Goal: Navigation & Orientation: Find specific page/section

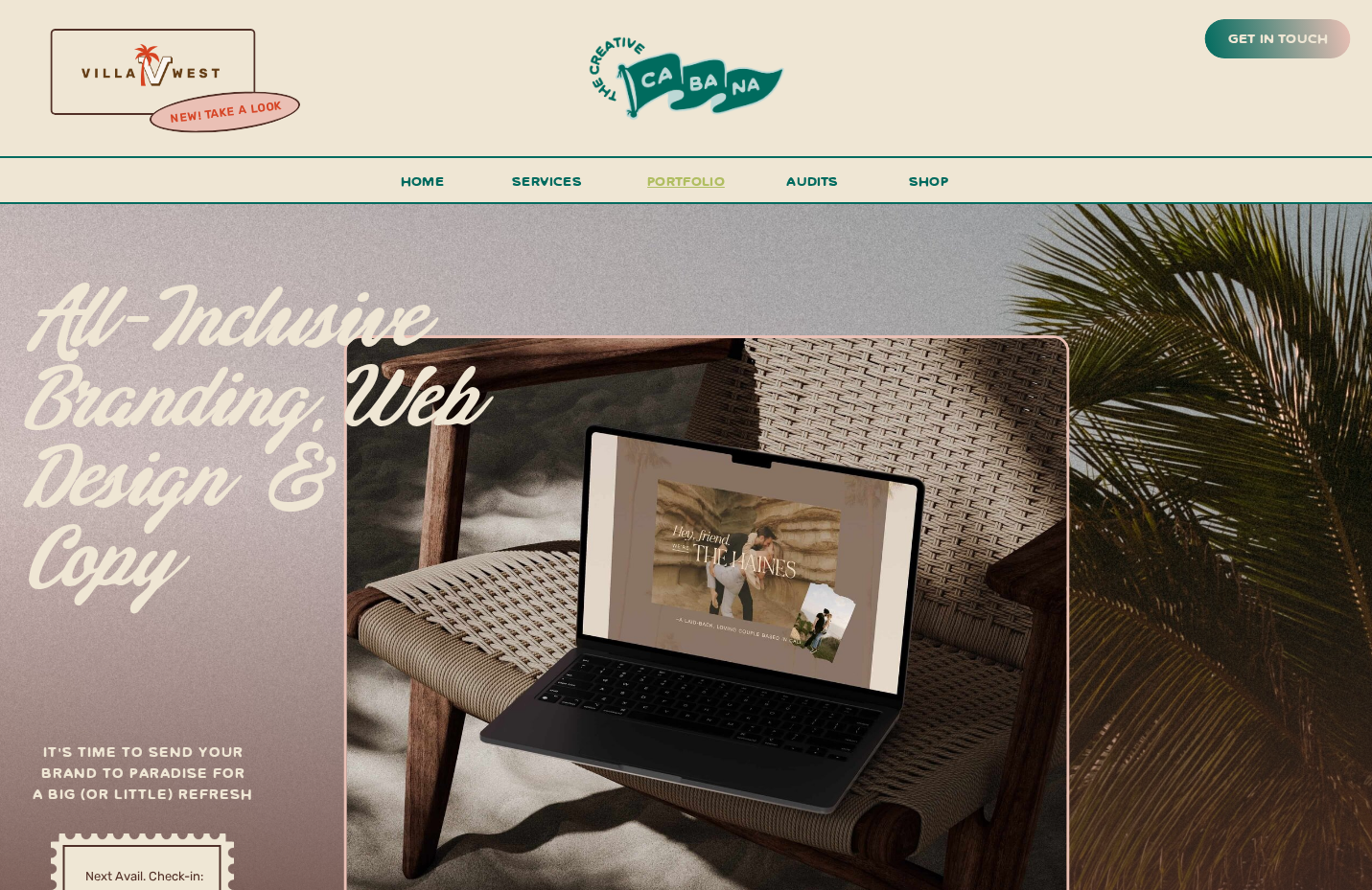
click at [716, 189] on h3 "portfolio" at bounding box center [687, 187] width 90 height 35
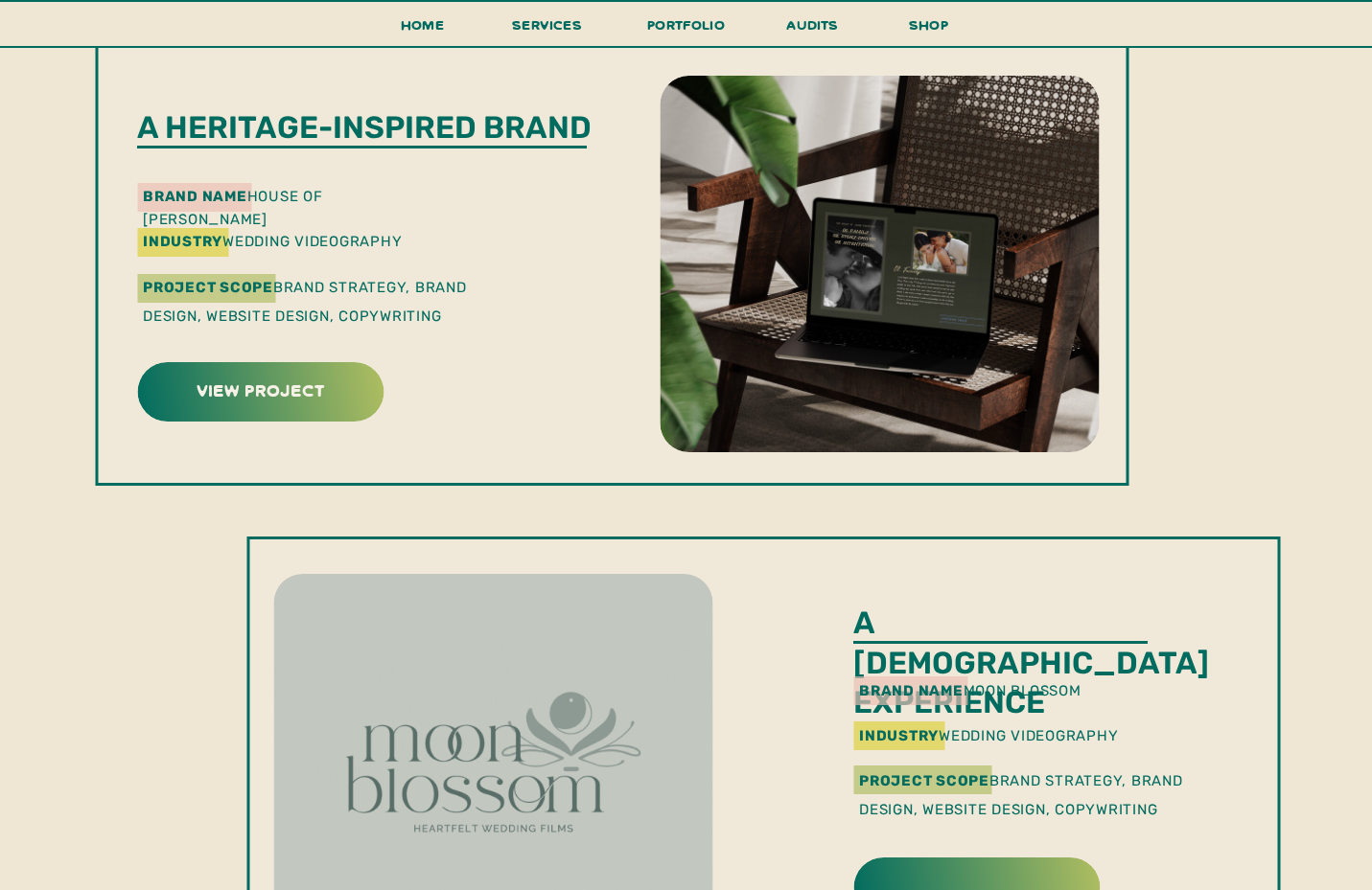
scroll to position [613, 0]
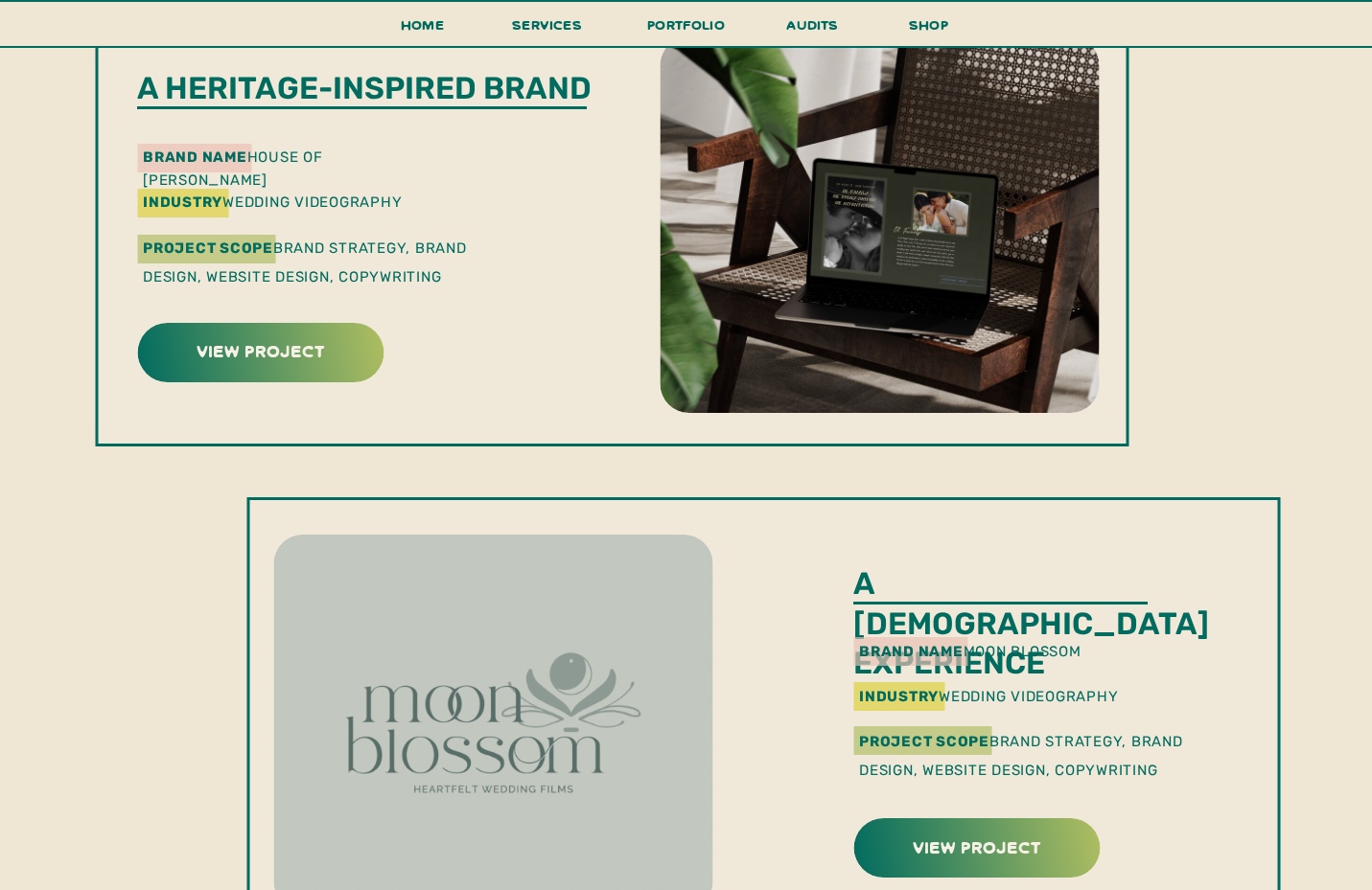
click at [214, 369] on div at bounding box center [259, 353] width 247 height 59
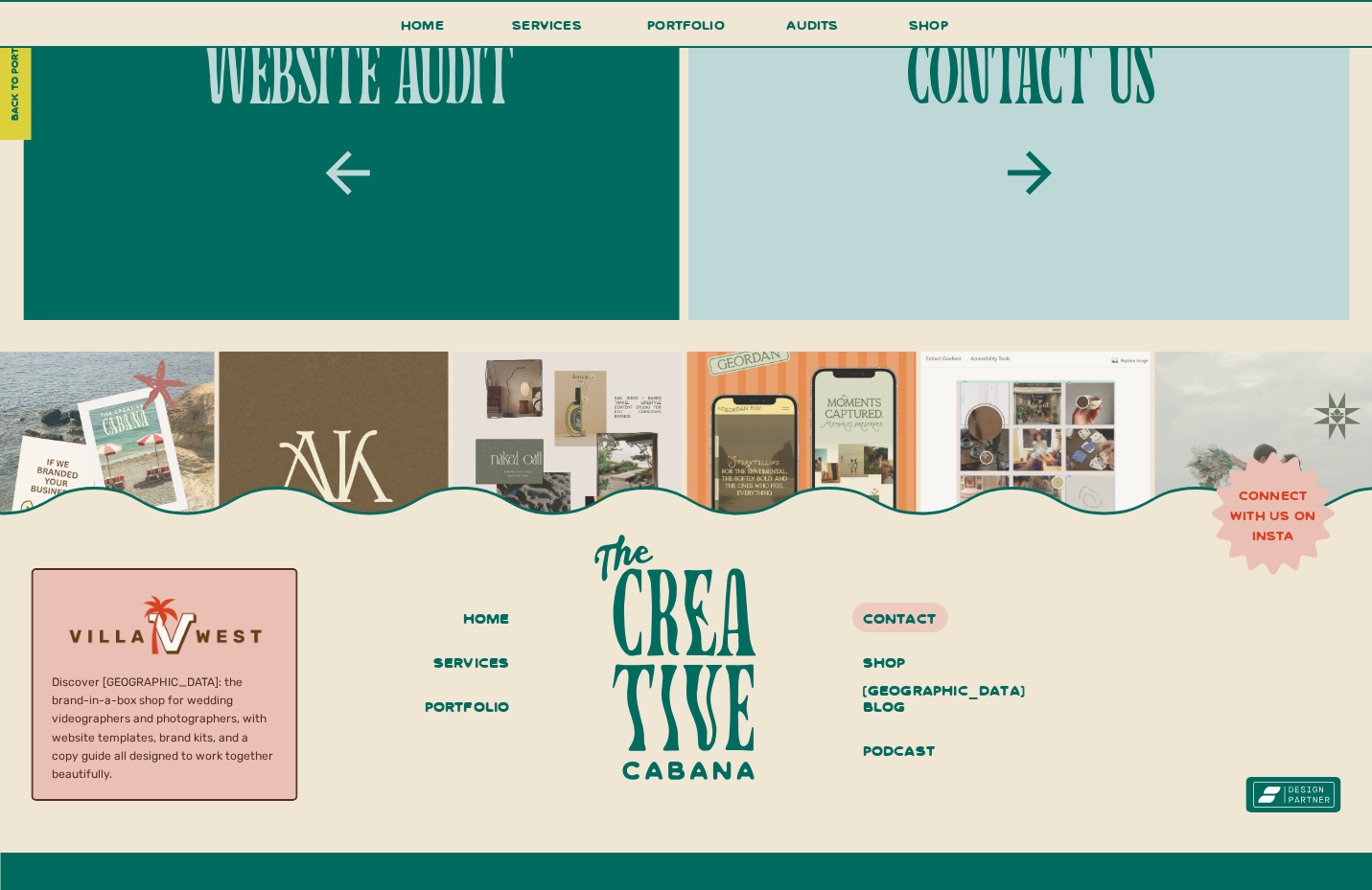
scroll to position [6631, 0]
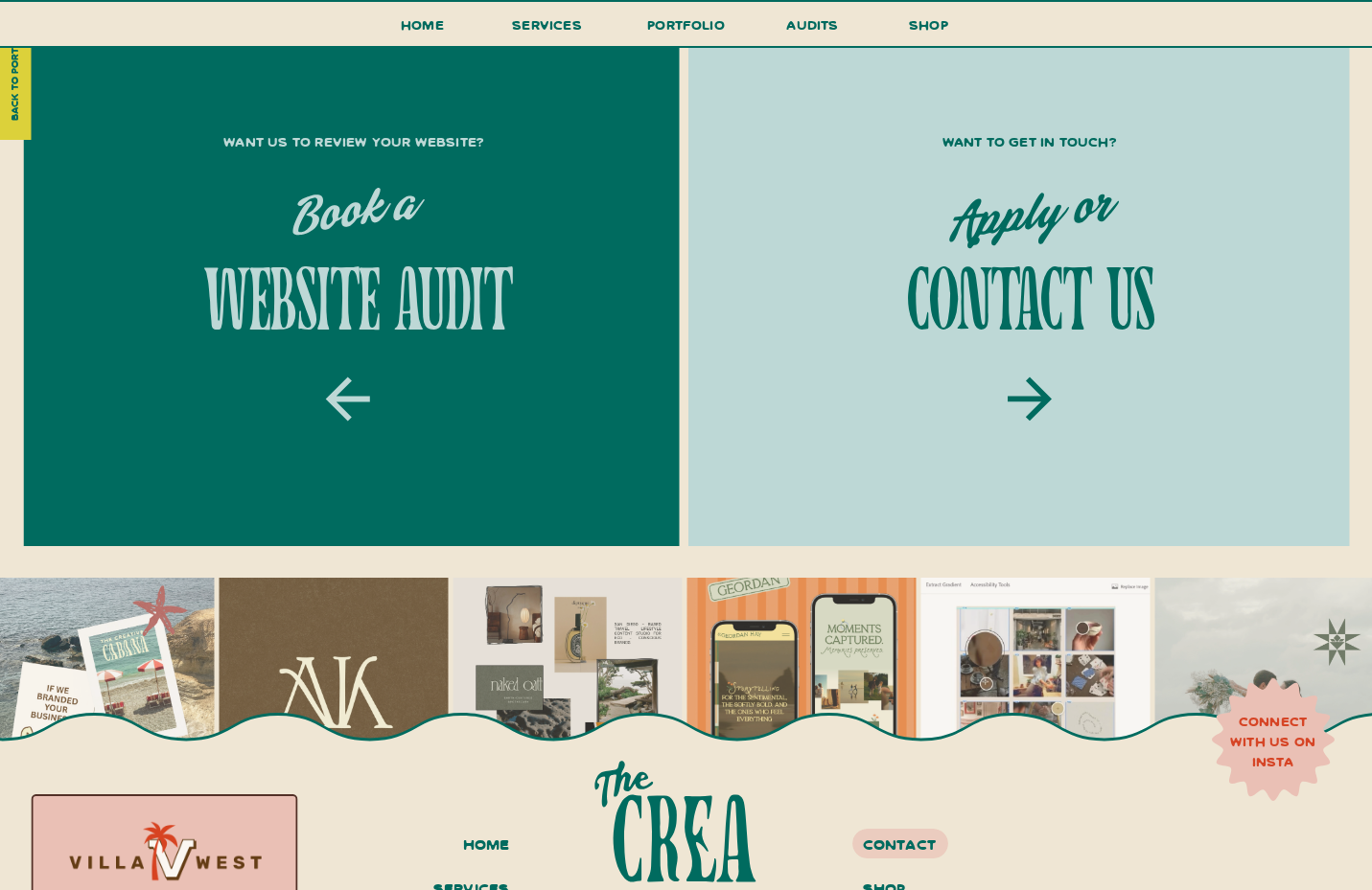
click at [428, 330] on h1 "website audit" at bounding box center [354, 304] width 505 height 84
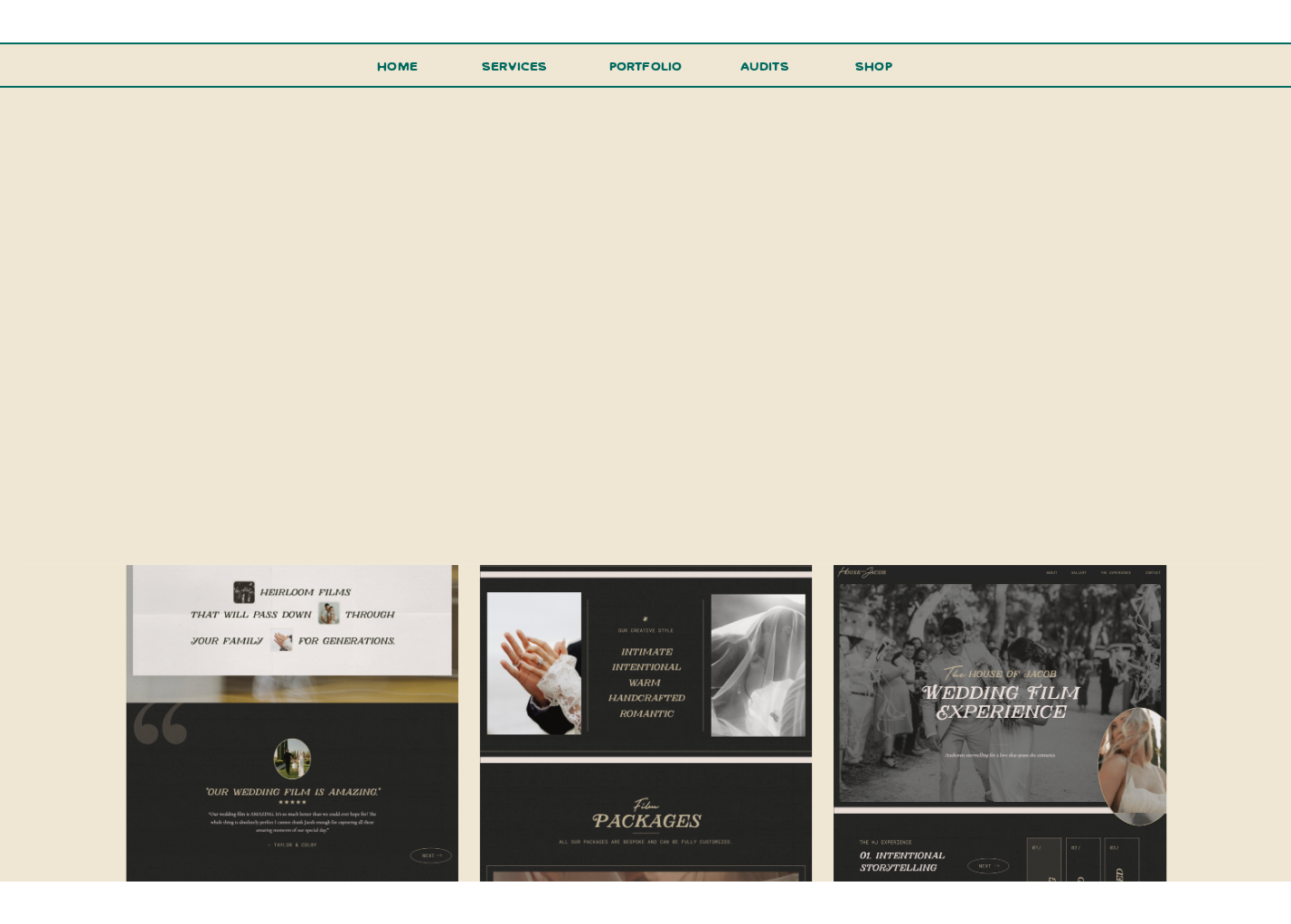
scroll to position [3284, 0]
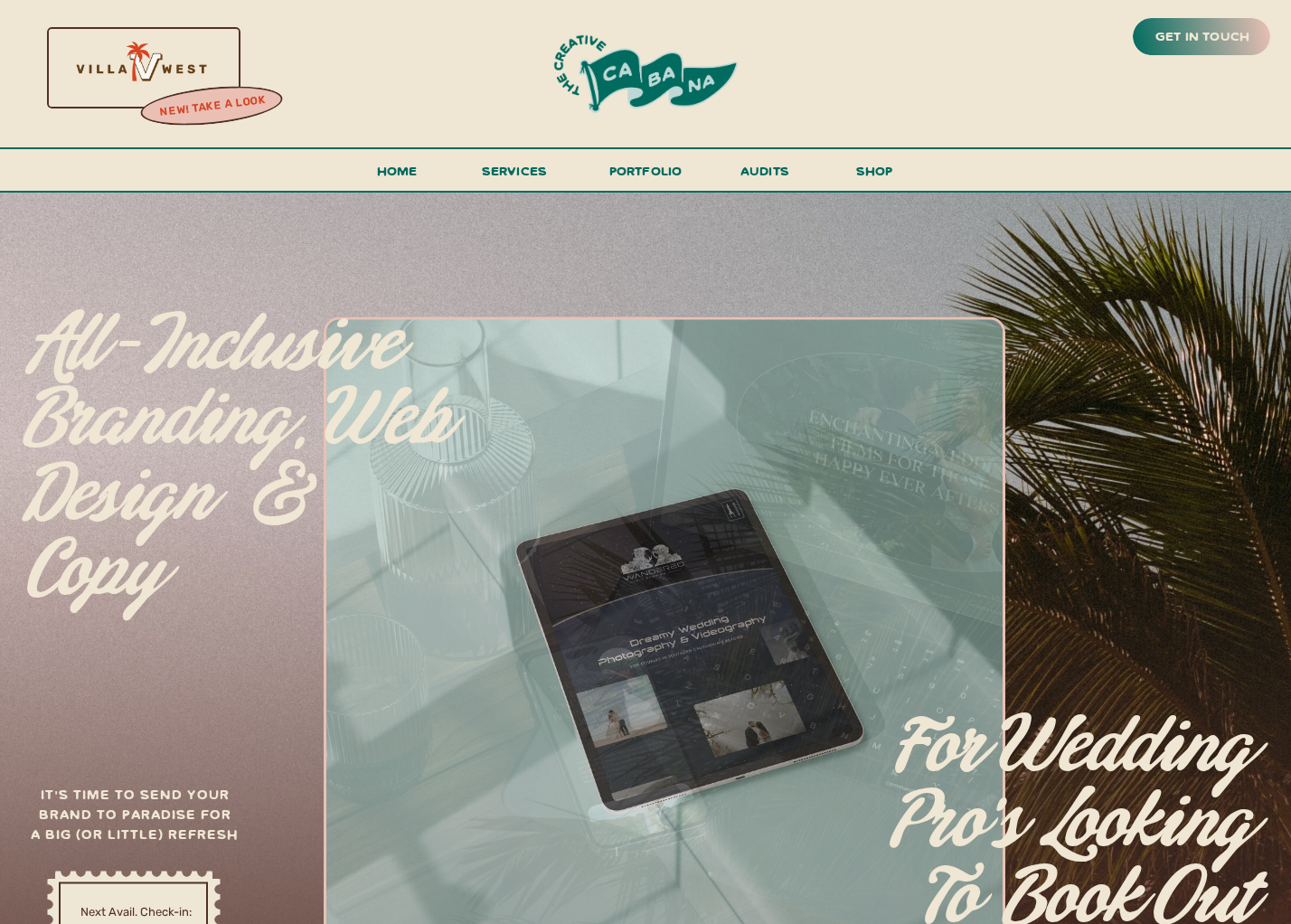
drag, startPoint x: 739, startPoint y: 15, endPoint x: 108, endPoint y: 804, distance: 1010.3
